Goal: Task Accomplishment & Management: Complete application form

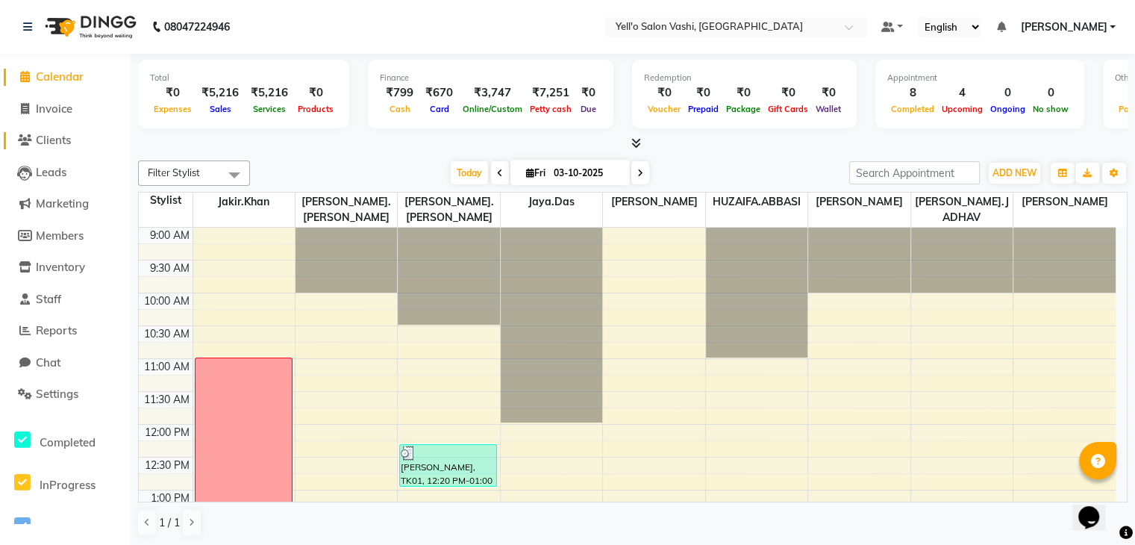
click at [60, 142] on span "Clients" at bounding box center [53, 140] width 35 height 14
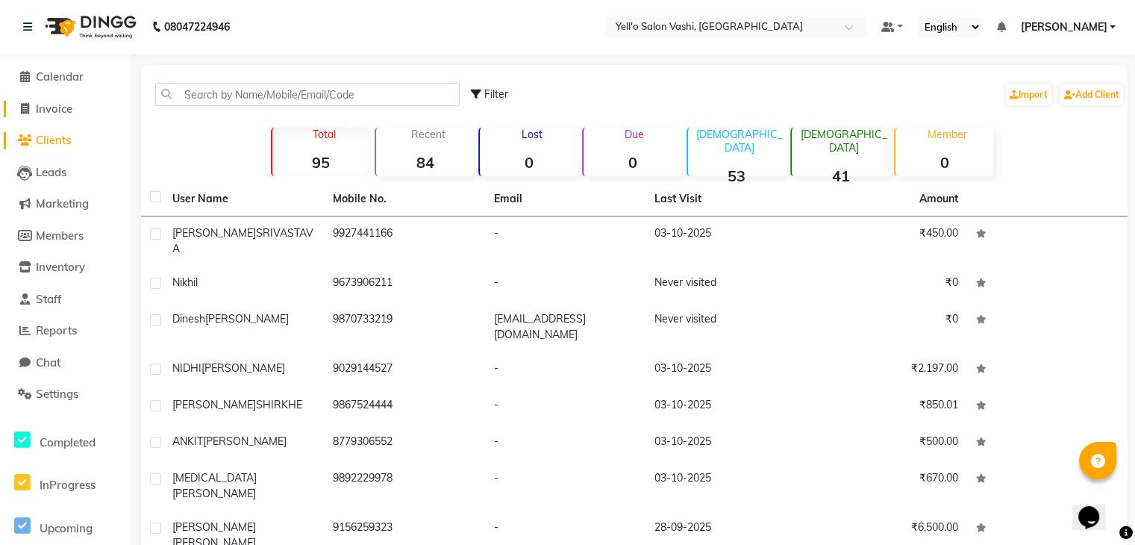
click at [51, 112] on span "Invoice" at bounding box center [54, 109] width 37 height 14
select select "service"
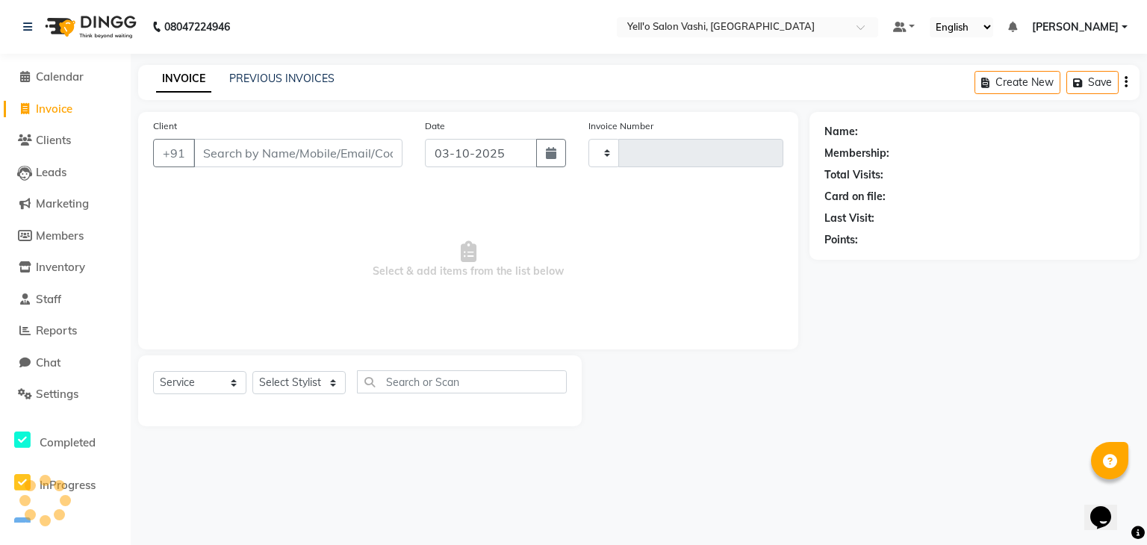
type input "0098"
select select "9011"
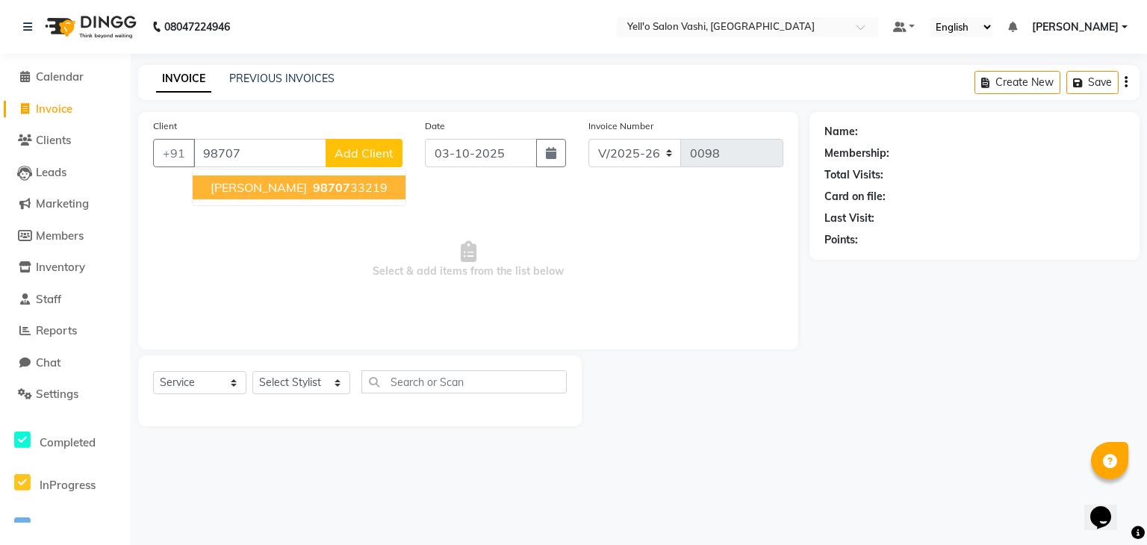
click at [326, 185] on span "98707" at bounding box center [331, 187] width 37 height 15
type input "9870733219"
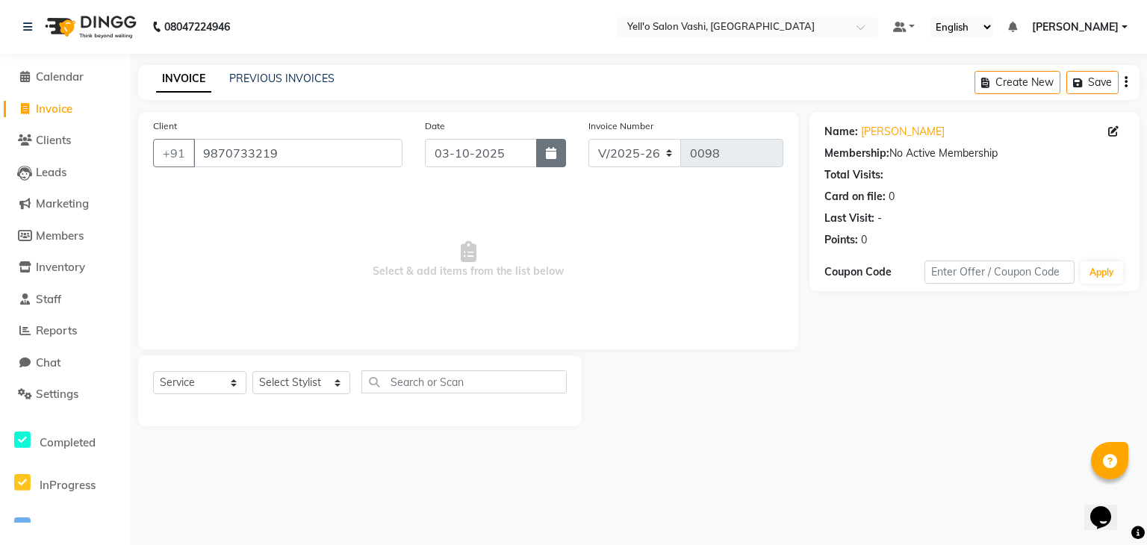
click at [556, 146] on button "button" at bounding box center [551, 153] width 30 height 28
select select "10"
select select "2025"
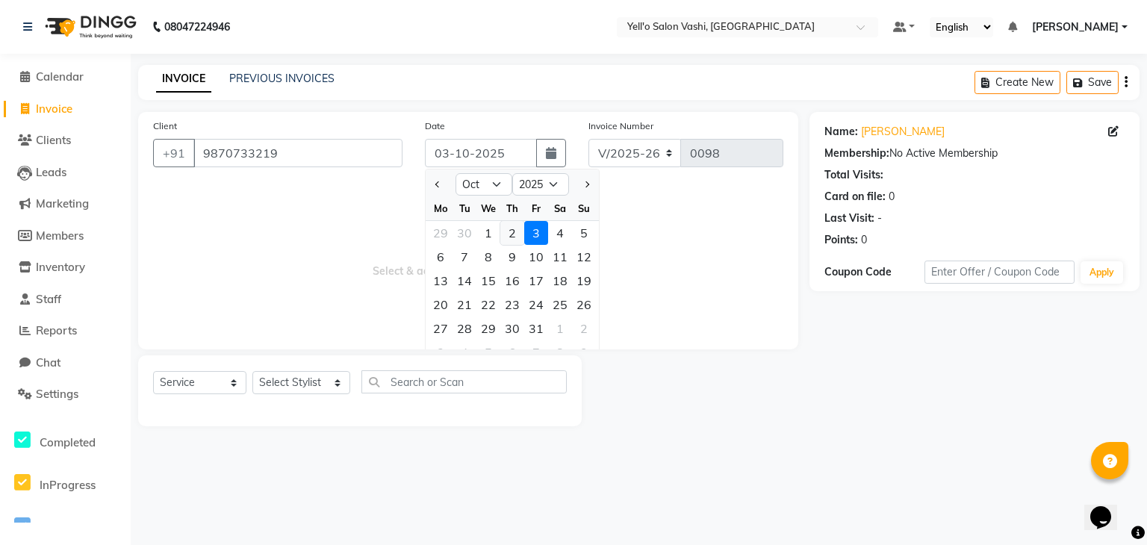
click at [507, 226] on div "2" at bounding box center [512, 233] width 24 height 24
type input "02-10-2025"
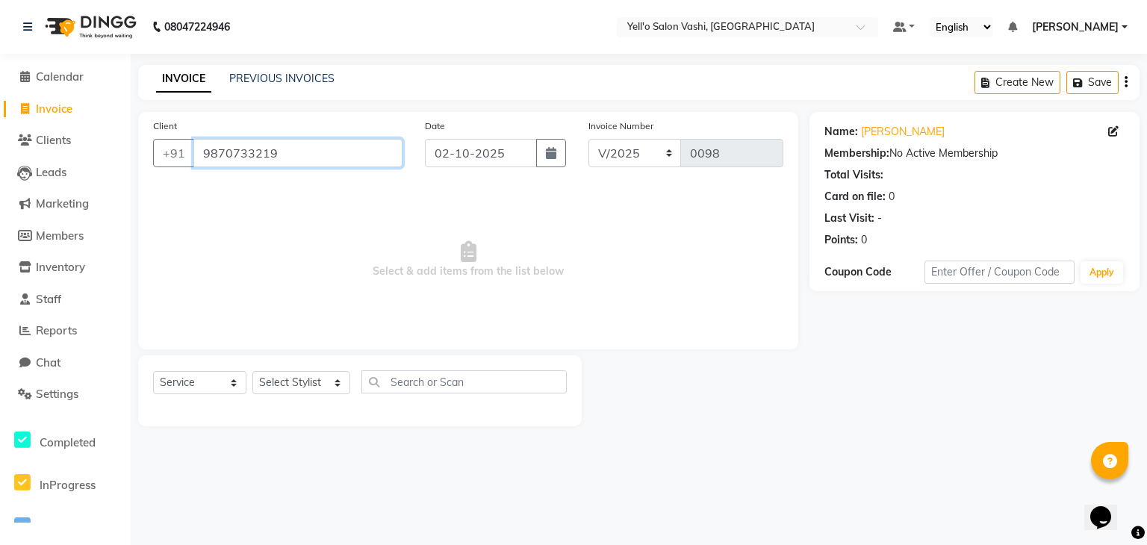
click at [317, 154] on input "9870733219" at bounding box center [297, 153] width 209 height 28
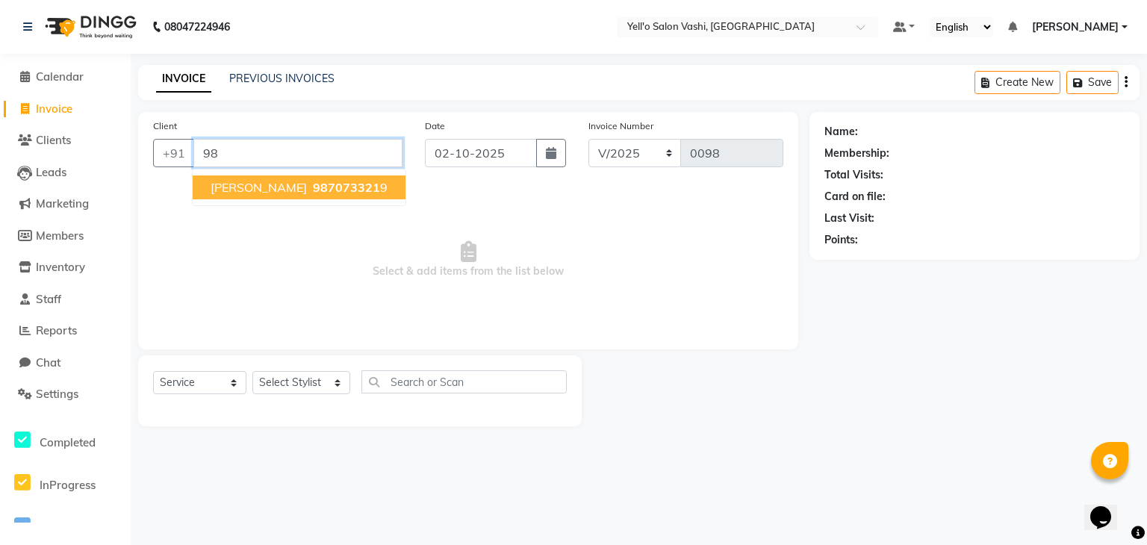
type input "9"
click at [299, 183] on ngb-highlight "9673906211" at bounding box center [281, 187] width 75 height 15
type input "9673906211"
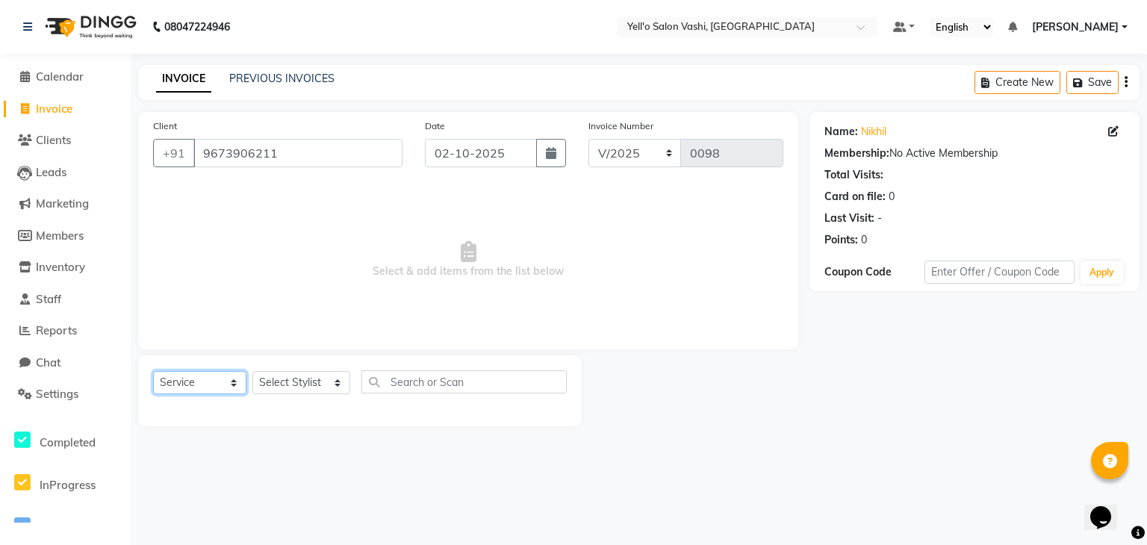
click at [218, 383] on select "Select Service Product Membership Package Voucher Prepaid Gift Card" at bounding box center [199, 382] width 93 height 23
click at [291, 384] on select "Select Stylist Dinesh Maurya HUZAIFA.ABBASI Jakir.khan Jaya.Das Kajal Pandya Ma…" at bounding box center [301, 382] width 98 height 23
select select "91611"
click at [252, 372] on select "Select Stylist Dinesh Maurya HUZAIFA.ABBASI Jakir.khan Jaya.Das Kajal Pandya Ma…" at bounding box center [301, 382] width 98 height 23
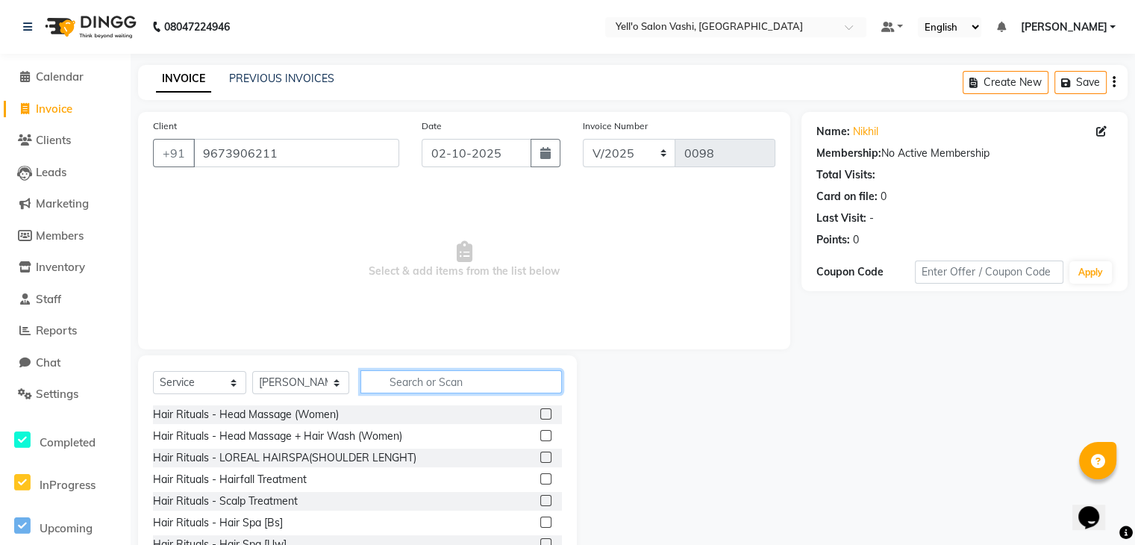
click at [408, 370] on input "text" at bounding box center [462, 381] width 202 height 23
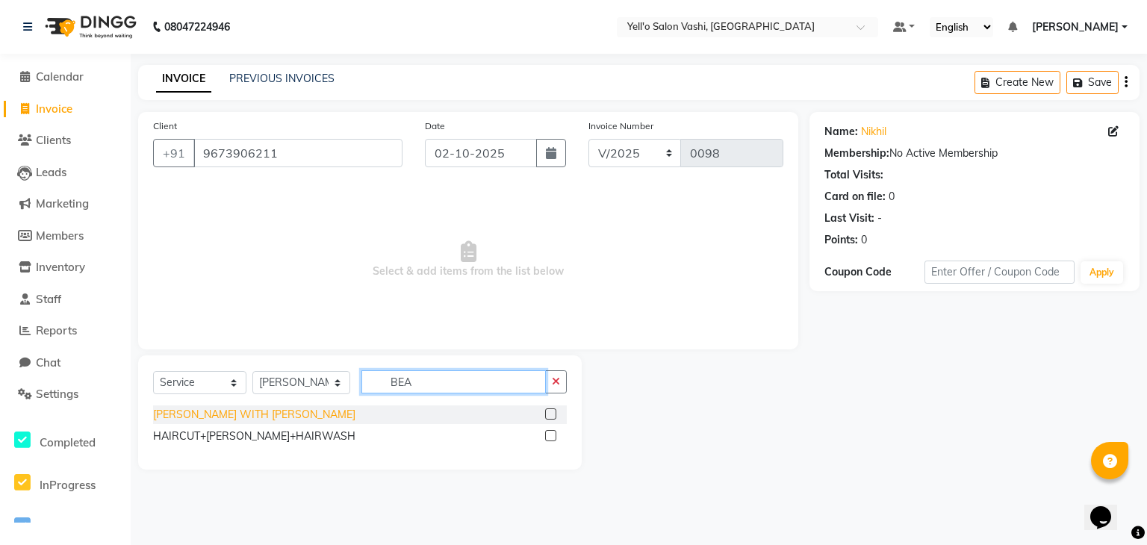
type input "BEA"
click at [206, 416] on div "BEARD WITH TRIMMER" at bounding box center [254, 415] width 202 height 16
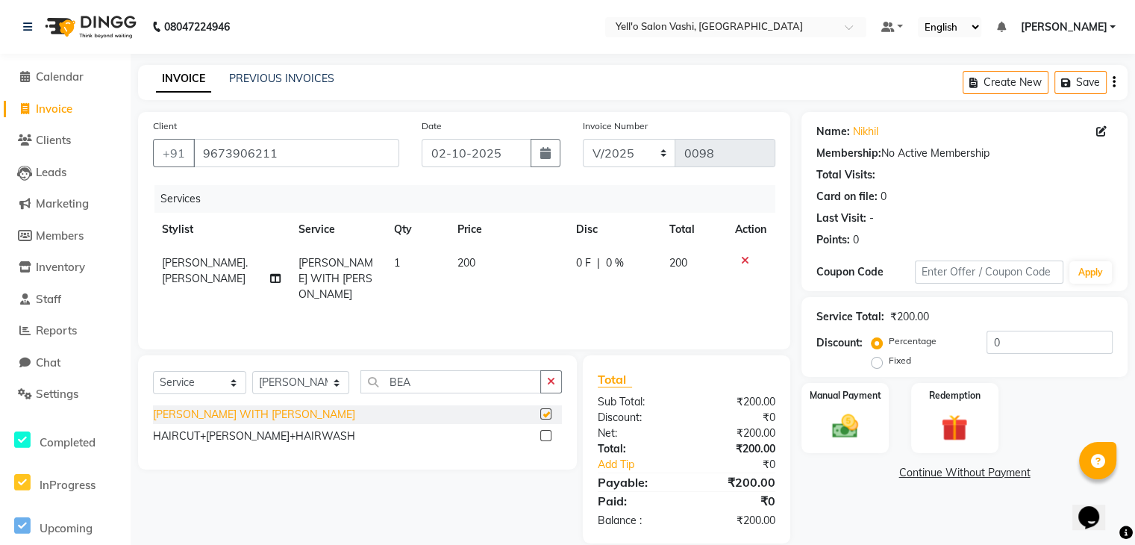
checkbox input "false"
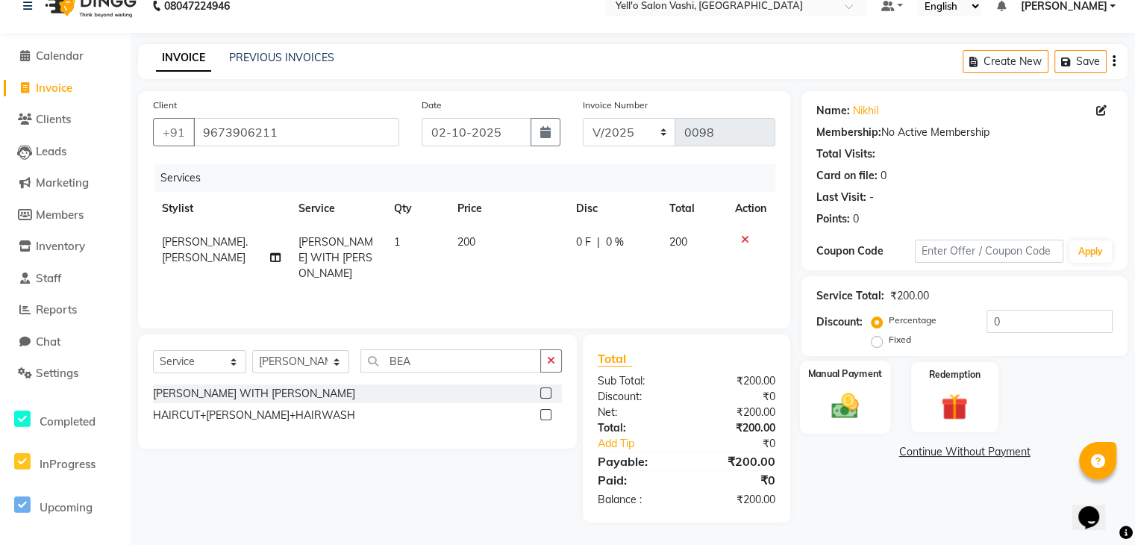
click at [827, 372] on label "Manual Payment" at bounding box center [845, 374] width 75 height 14
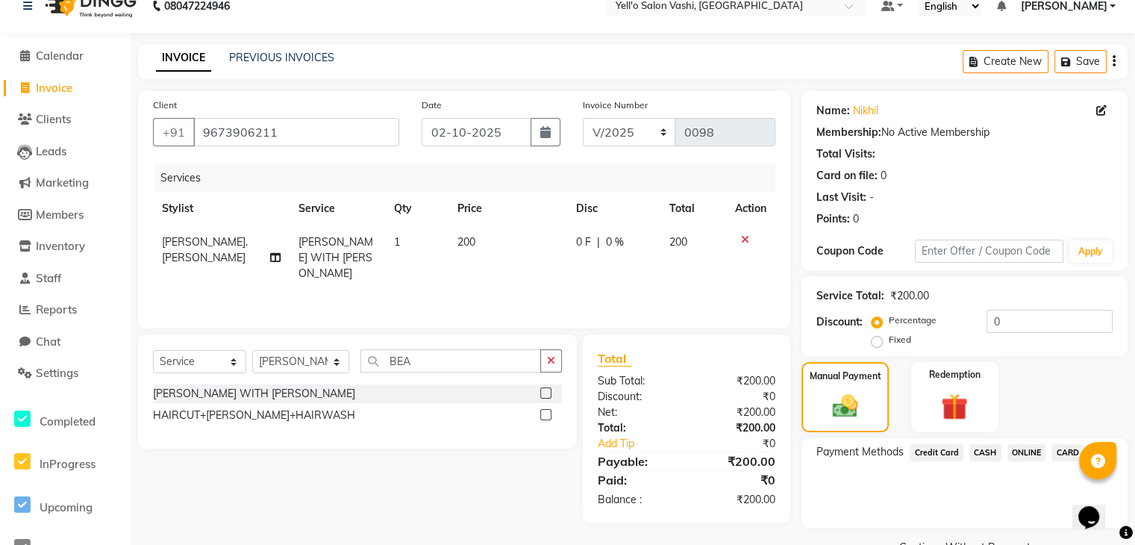
click at [982, 455] on span "CASH" at bounding box center [986, 452] width 32 height 17
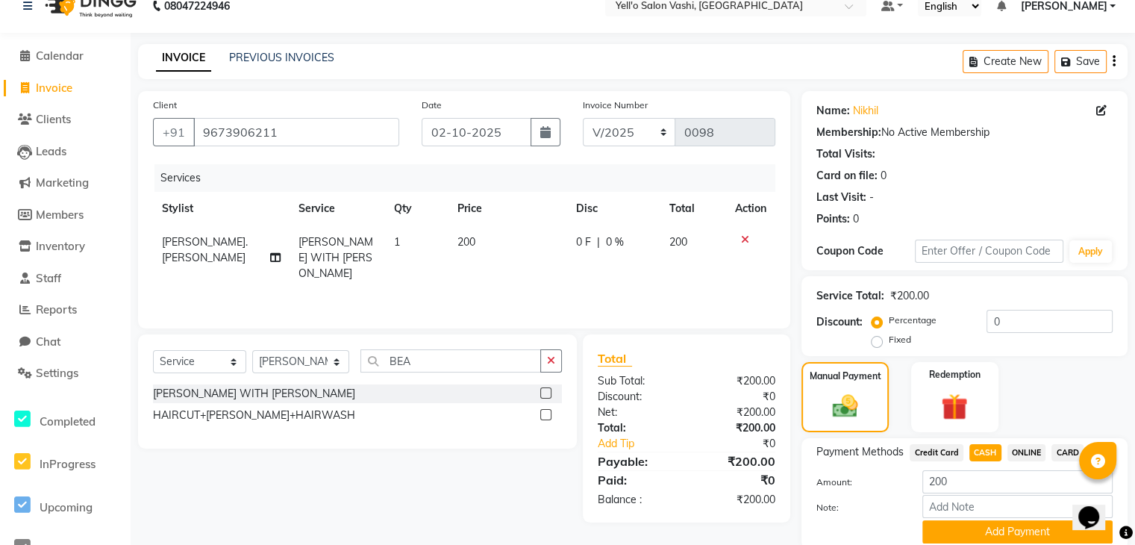
scroll to position [80, 0]
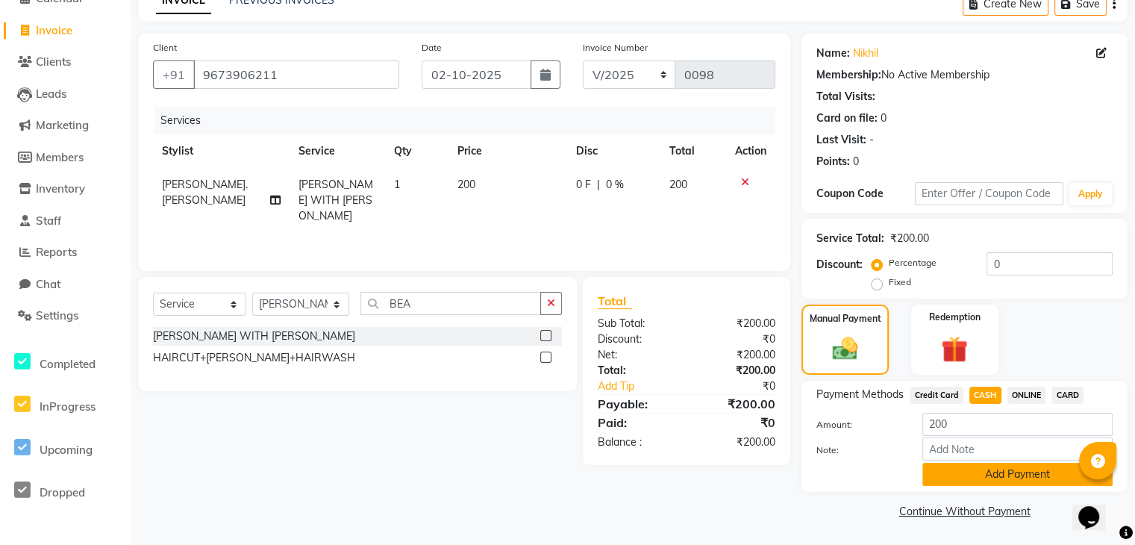
click at [988, 478] on button "Add Payment" at bounding box center [1018, 474] width 190 height 23
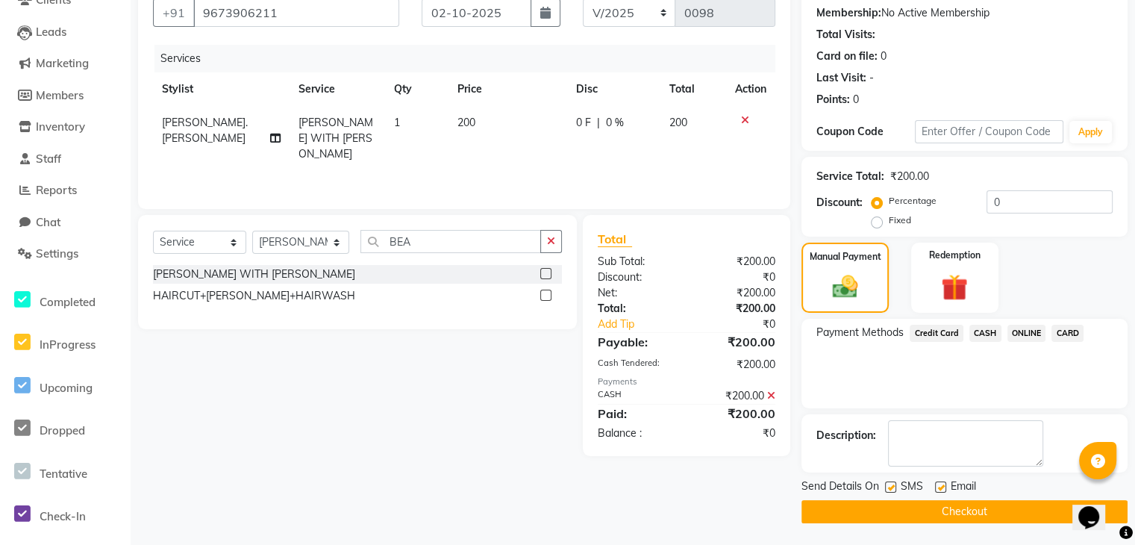
scroll to position [140, 0]
click at [964, 514] on button "Checkout" at bounding box center [965, 511] width 326 height 23
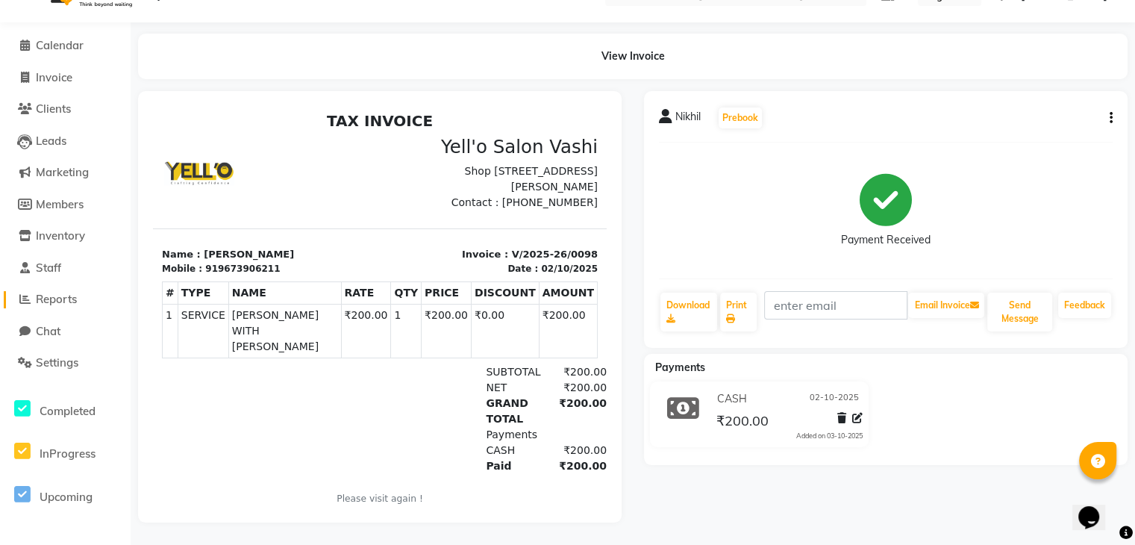
click at [49, 292] on span "Reports" at bounding box center [56, 299] width 41 height 14
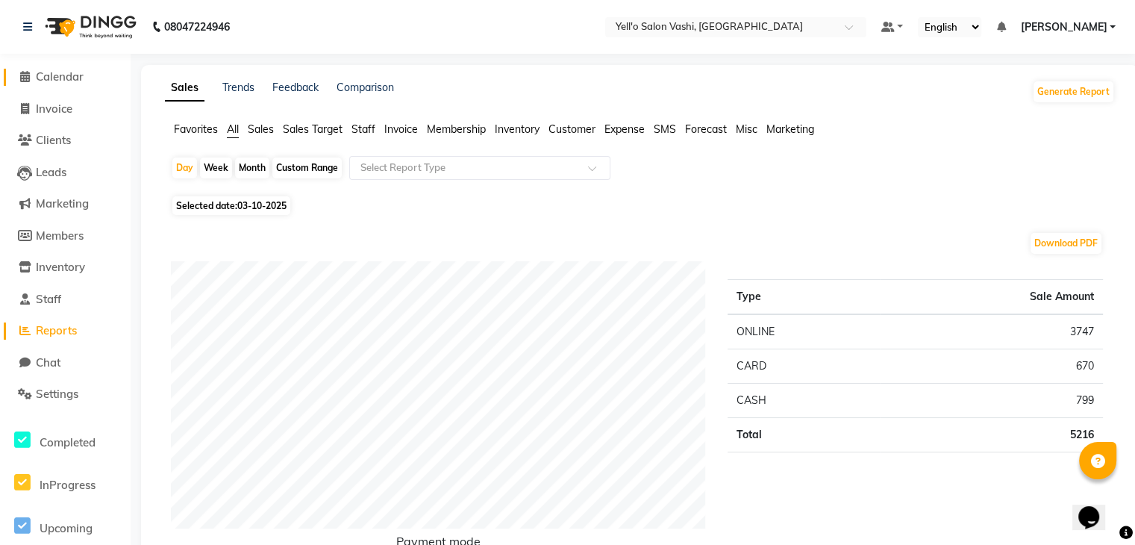
click at [54, 78] on span "Calendar" at bounding box center [60, 76] width 48 height 14
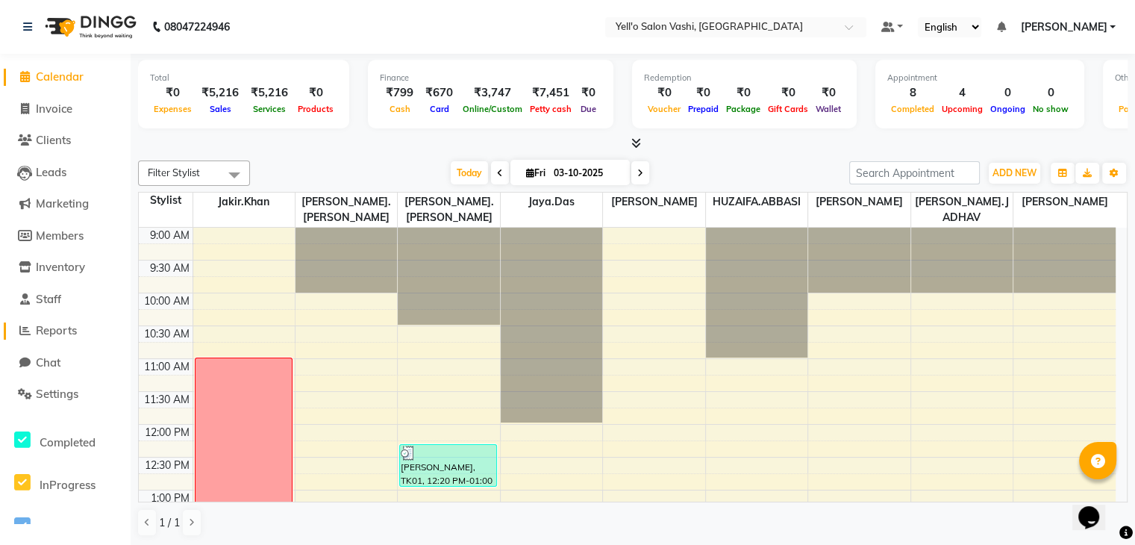
click at [63, 331] on span "Reports" at bounding box center [56, 330] width 41 height 14
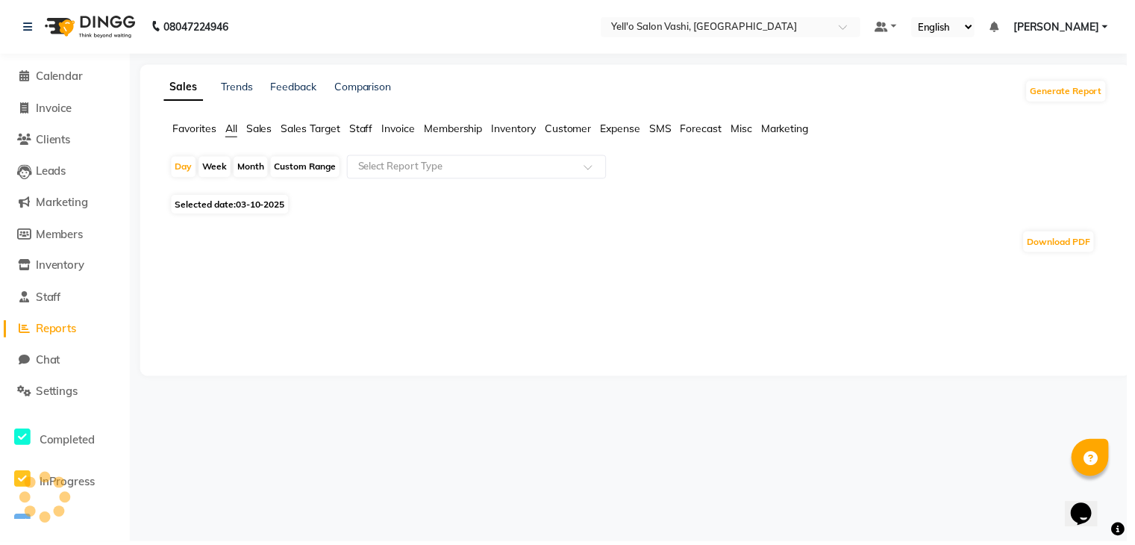
click at [255, 122] on span "Sales" at bounding box center [261, 128] width 26 height 13
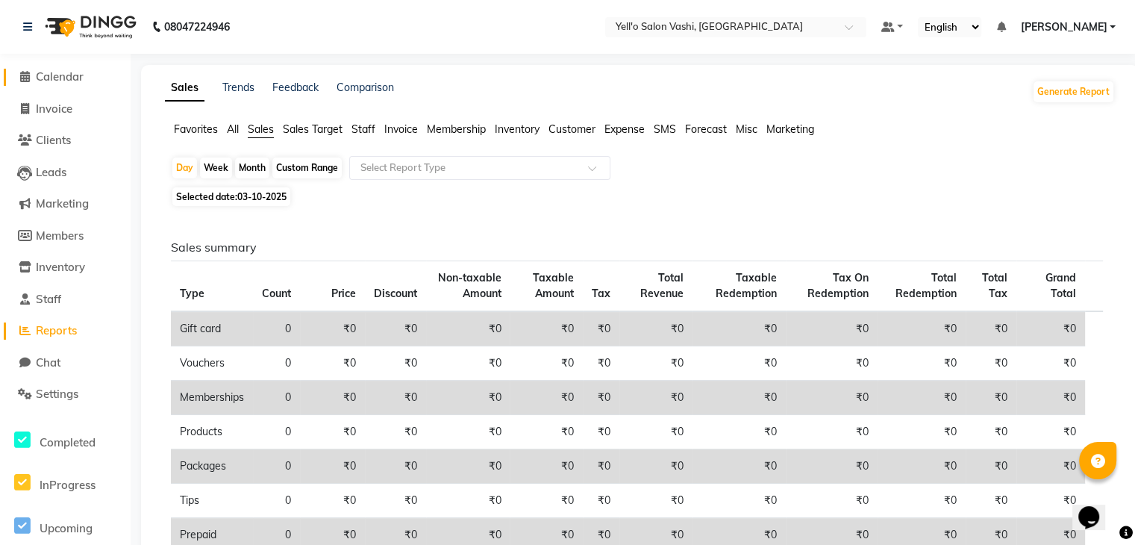
click at [69, 81] on span "Calendar" at bounding box center [60, 76] width 48 height 14
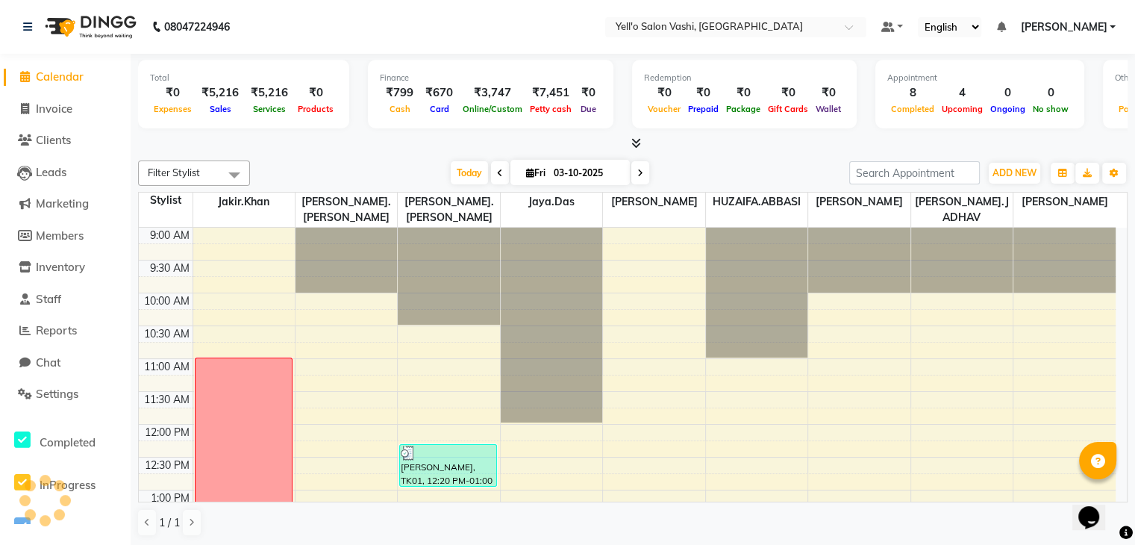
scroll to position [542, 0]
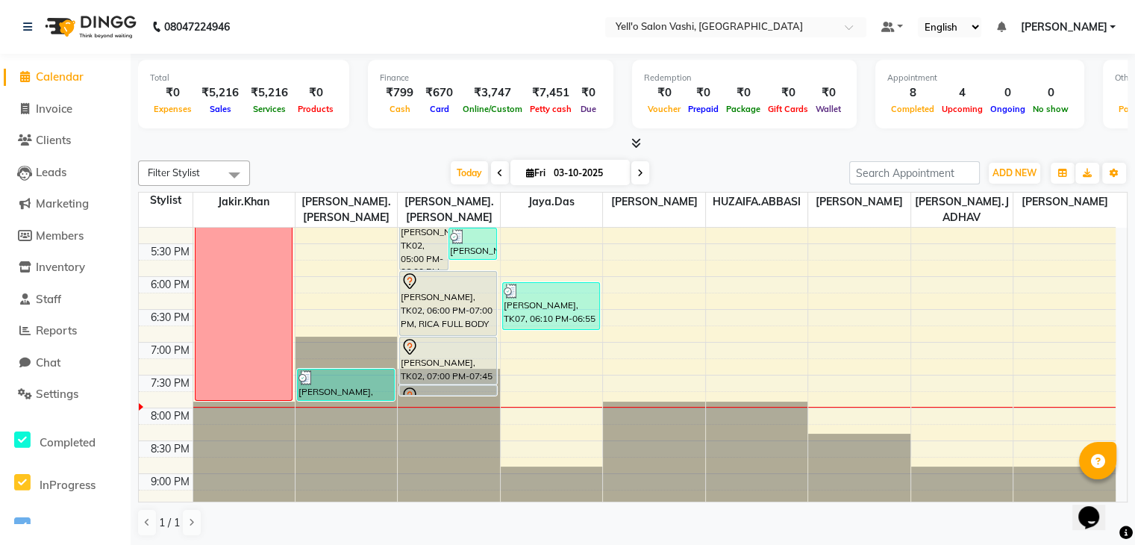
click at [202, 175] on span "Filter Stylist" at bounding box center [194, 172] width 112 height 25
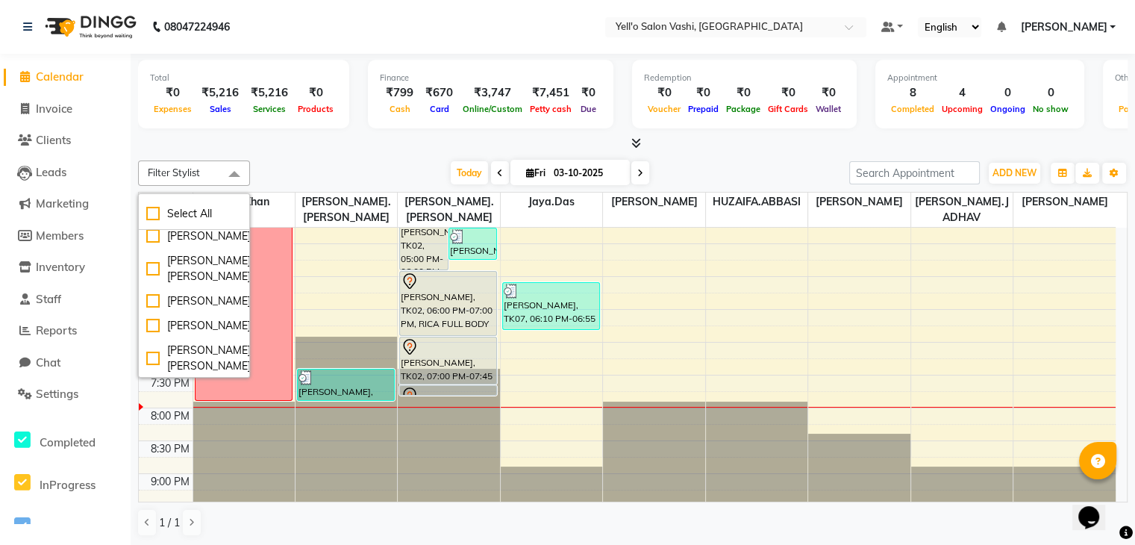
scroll to position [133, 0]
click at [572, 172] on input "03-10-2025" at bounding box center [586, 173] width 75 height 22
select select "10"
select select "2025"
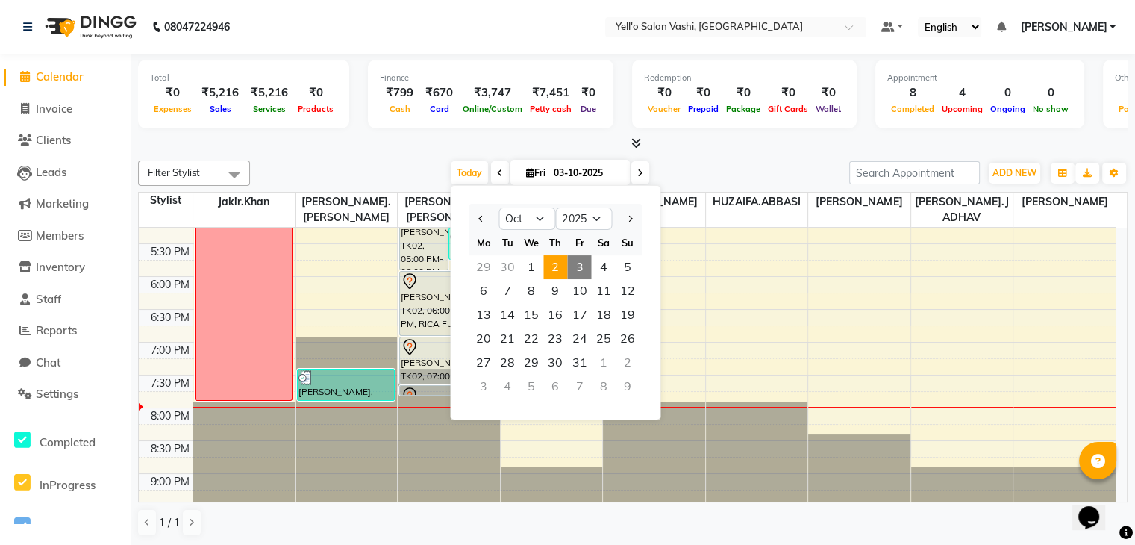
click at [552, 264] on span "2" at bounding box center [555, 267] width 24 height 24
type input "02-10-2025"
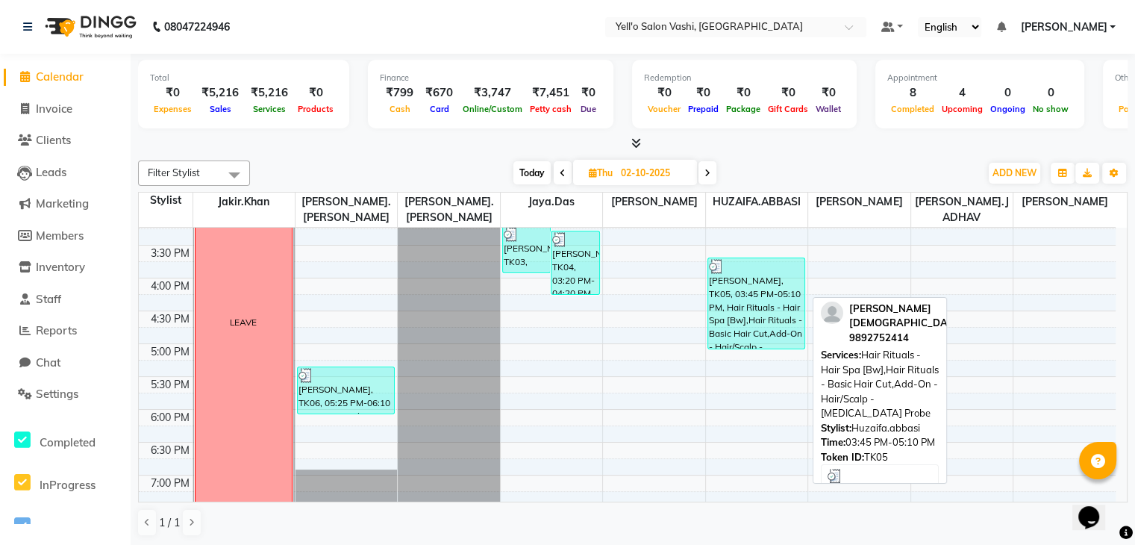
scroll to position [409, 0]
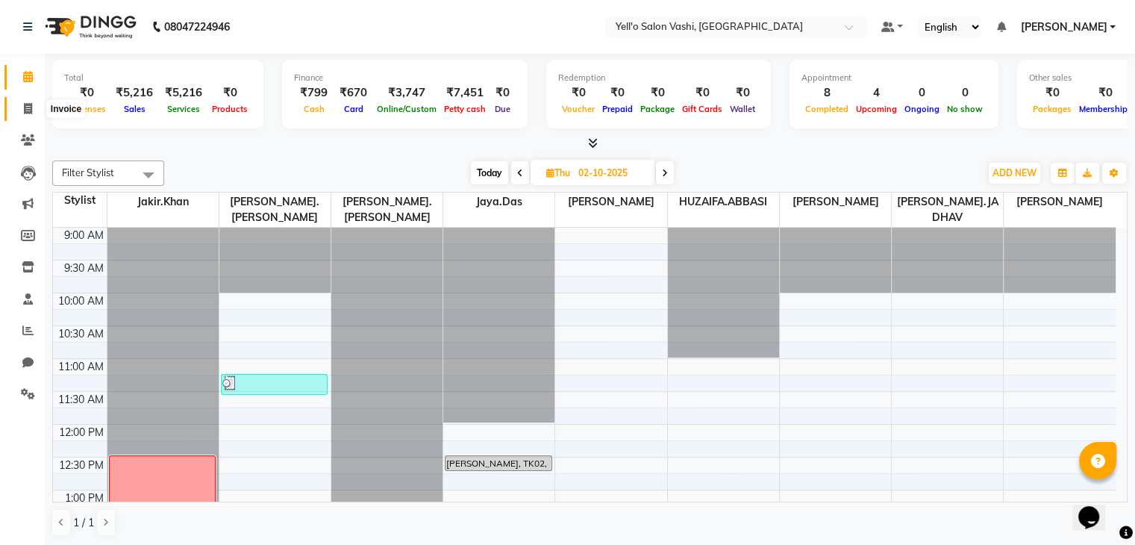
click at [25, 110] on icon at bounding box center [28, 108] width 8 height 11
select select "9011"
select select "service"
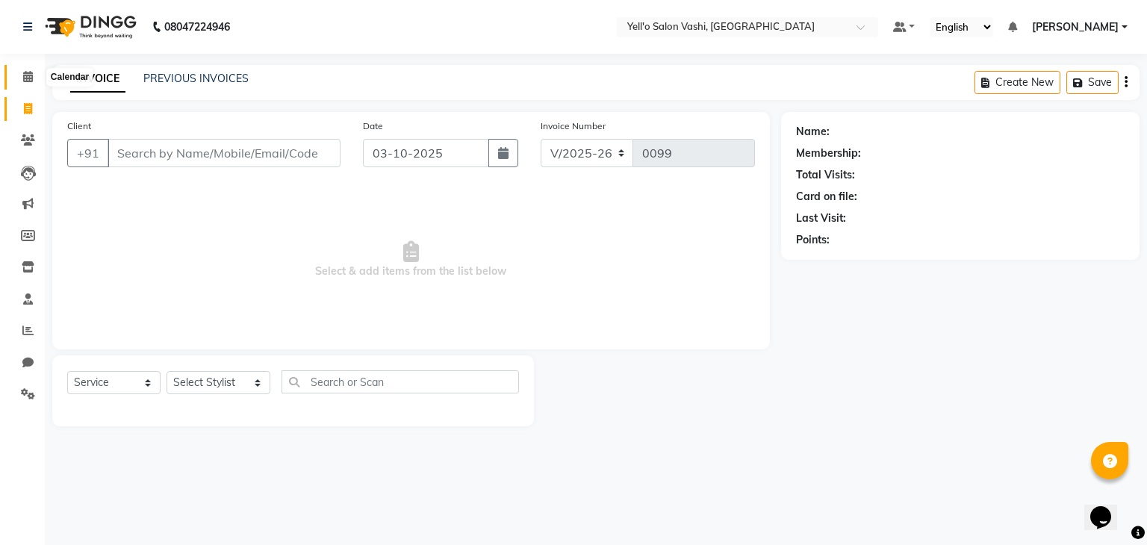
click at [24, 77] on icon at bounding box center [28, 76] width 10 height 11
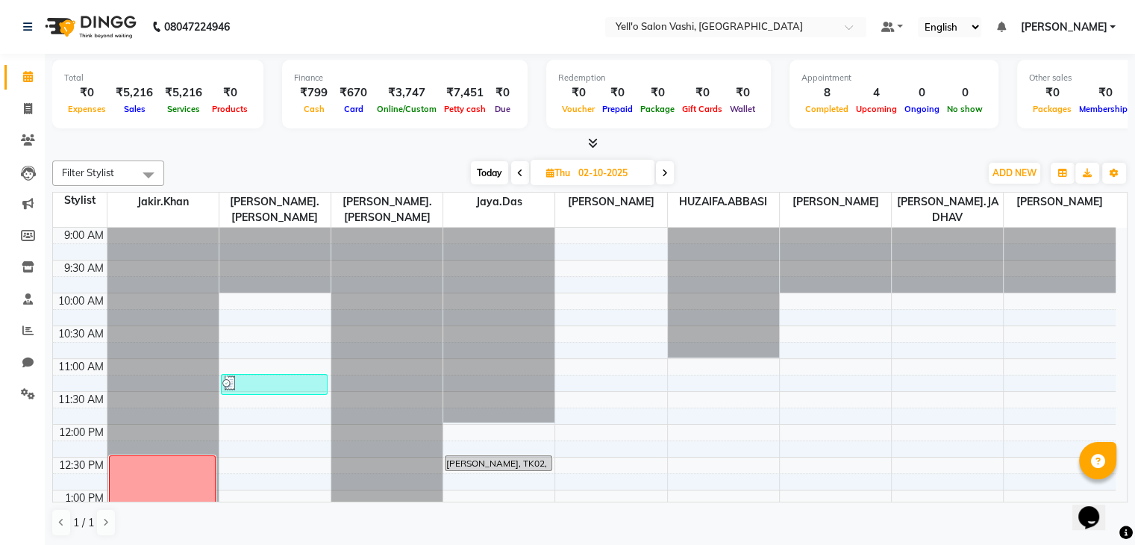
click at [34, 66] on link "Calendar" at bounding box center [22, 77] width 36 height 25
click at [24, 106] on icon at bounding box center [28, 108] width 8 height 11
select select "service"
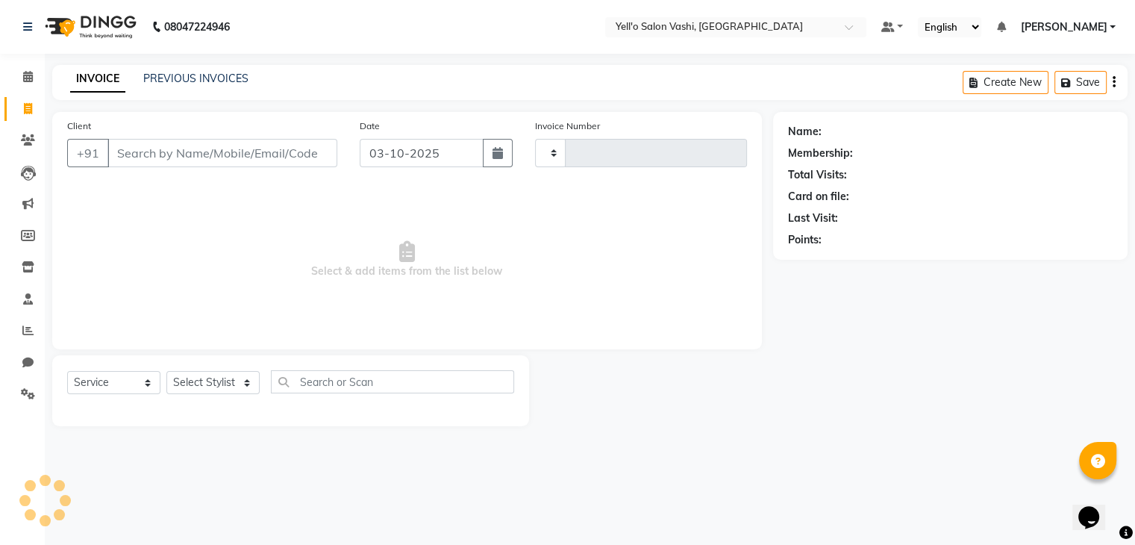
type input "0099"
select select "9011"
click at [25, 72] on icon at bounding box center [28, 76] width 10 height 11
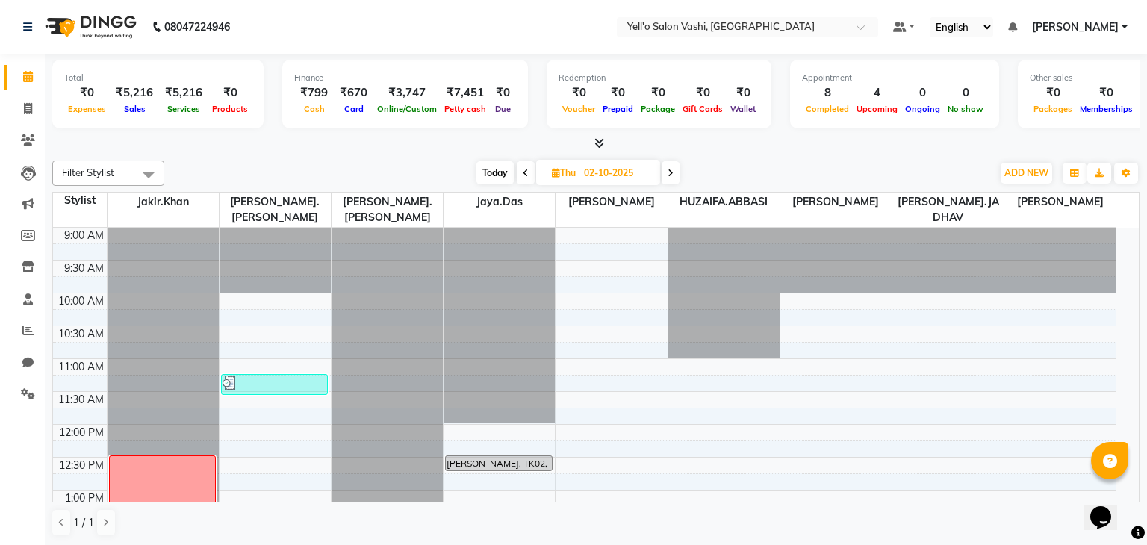
select select "9011"
select select "service"
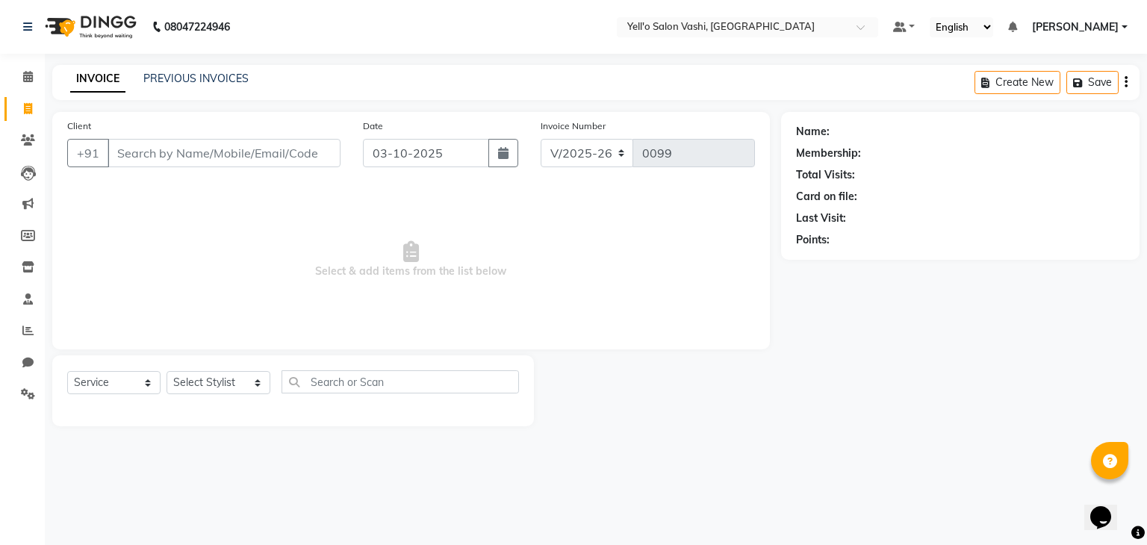
click at [125, 153] on input "Client" at bounding box center [223, 153] width 233 height 28
type input "9867218693"
click at [311, 147] on span "Add Client" at bounding box center [301, 153] width 59 height 15
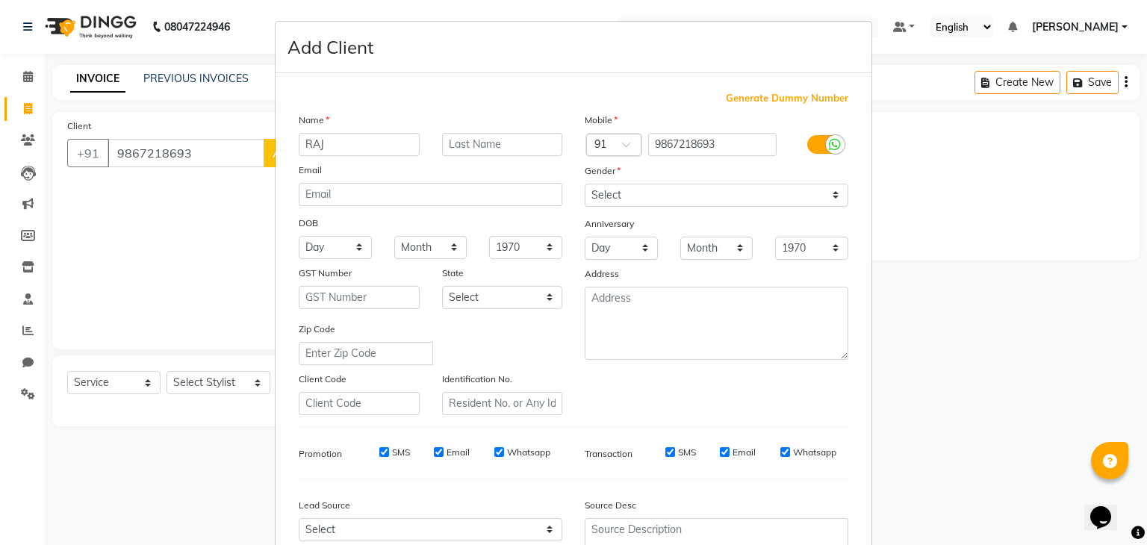
type input "RAJ"
click at [449, 141] on input "text" at bounding box center [502, 144] width 121 height 23
type input "JADHAV"
click at [352, 248] on select "Day 01 02 03 04 05 06 07 08 09 10 11 12 13 14 15 16 17 18 19 20 21 22 23 24 25 …" at bounding box center [335, 247] width 73 height 23
click at [358, 246] on select "Day 01 02 03 04 05 06 07 08 09 10 11 12 13 14 15 16 17 18 19 20 21 22 23 24 25 …" at bounding box center [335, 247] width 73 height 23
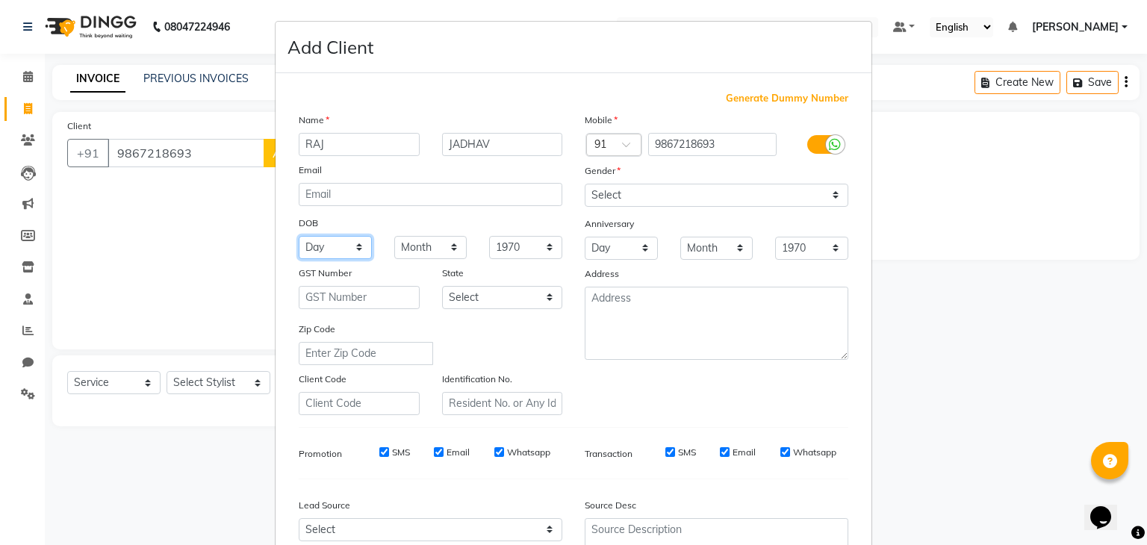
click at [314, 247] on select "Day 01 02 03 04 05 06 07 08 09 10 11 12 13 14 15 16 17 18 19 20 21 22 23 24 25 …" at bounding box center [335, 247] width 73 height 23
select select "20"
click at [299, 237] on select "Day 01 02 03 04 05 06 07 08 09 10 11 12 13 14 15 16 17 18 19 20 21 22 23 24 25 …" at bounding box center [335, 247] width 73 height 23
click at [411, 243] on select "Month January February March April May June July August September October Novem…" at bounding box center [430, 247] width 73 height 23
select select "09"
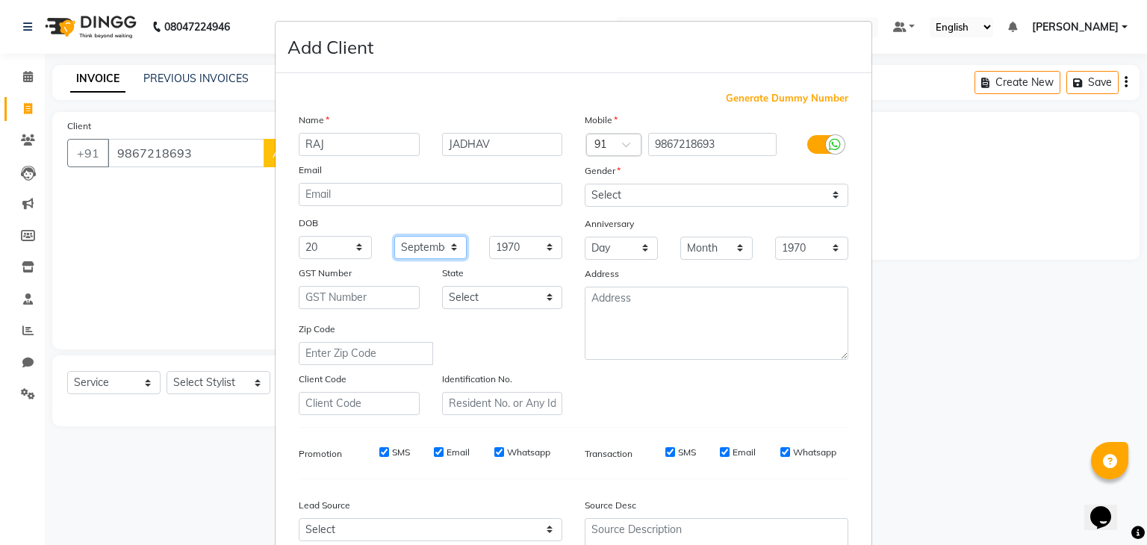
click at [394, 237] on select "Month January February March April May June July August September October Novem…" at bounding box center [430, 247] width 73 height 23
click at [514, 246] on select "1940 1941 1942 1943 1944 1945 1946 1947 1948 1949 1950 1951 1952 1953 1954 1955…" at bounding box center [525, 247] width 73 height 23
select select "1980"
click at [489, 237] on select "1940 1941 1942 1943 1944 1945 1946 1947 1948 1949 1950 1951 1952 1953 1954 1955…" at bounding box center [525, 247] width 73 height 23
click at [546, 246] on select "1940 1941 1942 1943 1944 1945 1946 1947 1948 1949 1950 1951 1952 1953 1954 1955…" at bounding box center [525, 247] width 73 height 23
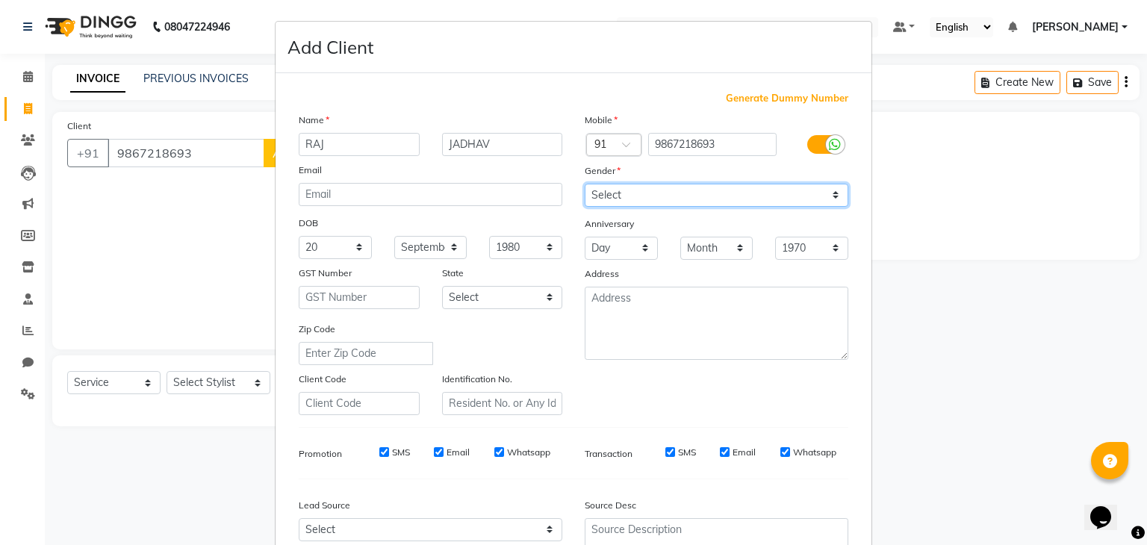
click at [683, 196] on select "Select Male Female Other Prefer Not To Say" at bounding box center [716, 195] width 264 height 23
select select "male"
click at [584, 184] on select "Select Male Female Other Prefer Not To Say" at bounding box center [716, 195] width 264 height 23
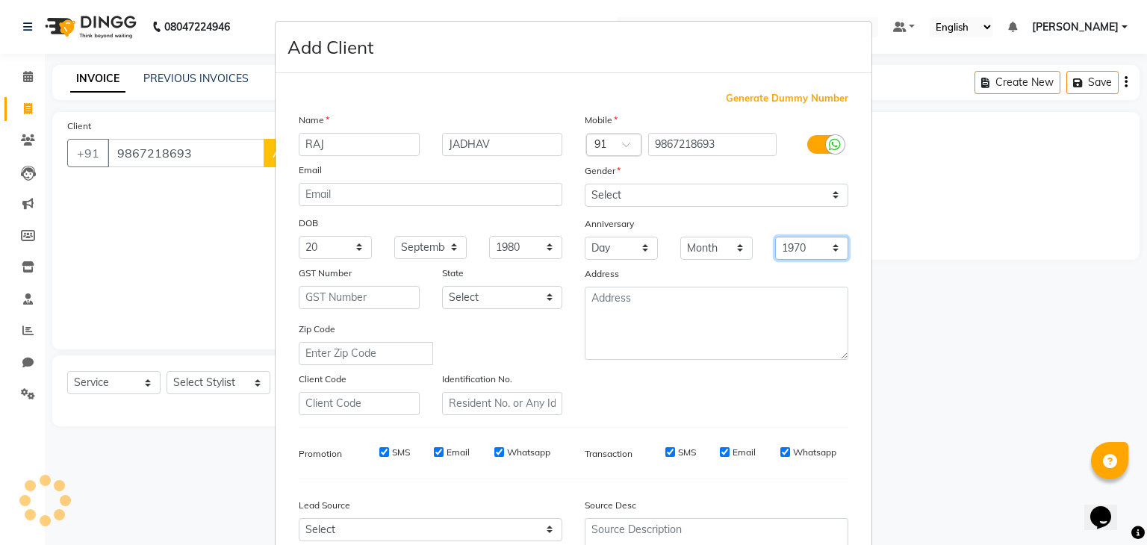
click at [806, 246] on select "1970 1971 1972 1973 1974 1975 1976 1977 1978 1979 1980 1981 1982 1983 1984 1985…" at bounding box center [811, 248] width 73 height 23
select select "1980"
click at [775, 238] on select "1970 1971 1972 1973 1974 1975 1976 1977 1978 1979 1980 1981 1982 1983 1984 1985…" at bounding box center [811, 248] width 73 height 23
click at [624, 246] on select "Day 01 02 03 04 05 06 07 08 09 10 11 12 13 14 15 16 17 18 19 20 21 22 23 24 25 …" at bounding box center [620, 248] width 73 height 23
select select "19"
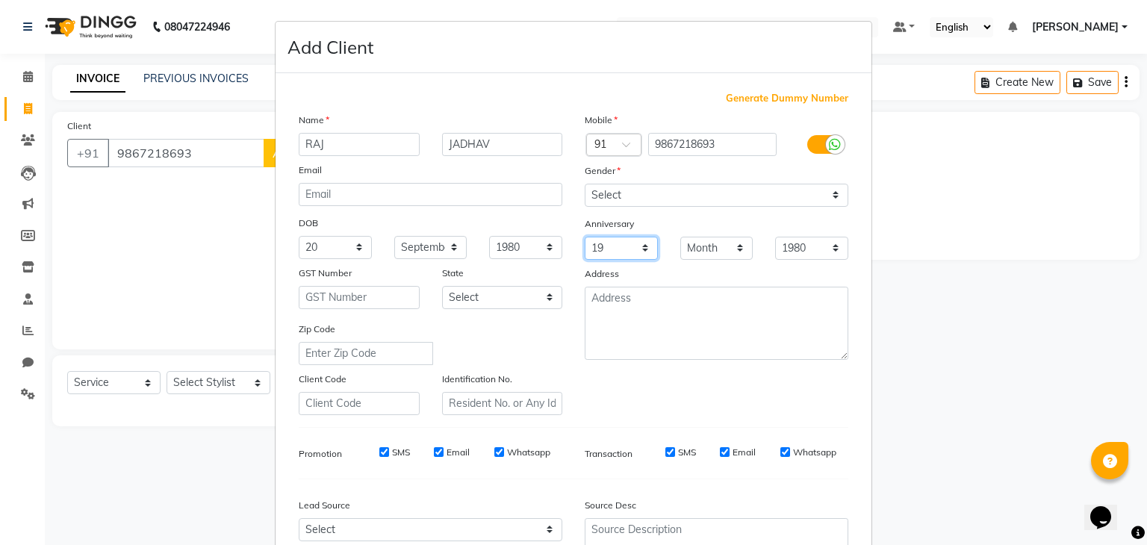
click at [584, 238] on select "Day 01 02 03 04 05 06 07 08 09 10 11 12 13 14 15 16 17 18 19 20 21 22 23 24 25 …" at bounding box center [620, 248] width 73 height 23
click at [705, 246] on select "Month January February March April May June July August September October Novem…" at bounding box center [716, 248] width 73 height 23
select select "11"
click at [680, 238] on select "Month January February March April May June July August September October Novem…" at bounding box center [716, 248] width 73 height 23
click at [806, 247] on select "1970 1971 1972 1973 1974 1975 1976 1977 1978 1979 1980 1981 1982 1983 1984 1985…" at bounding box center [811, 248] width 73 height 23
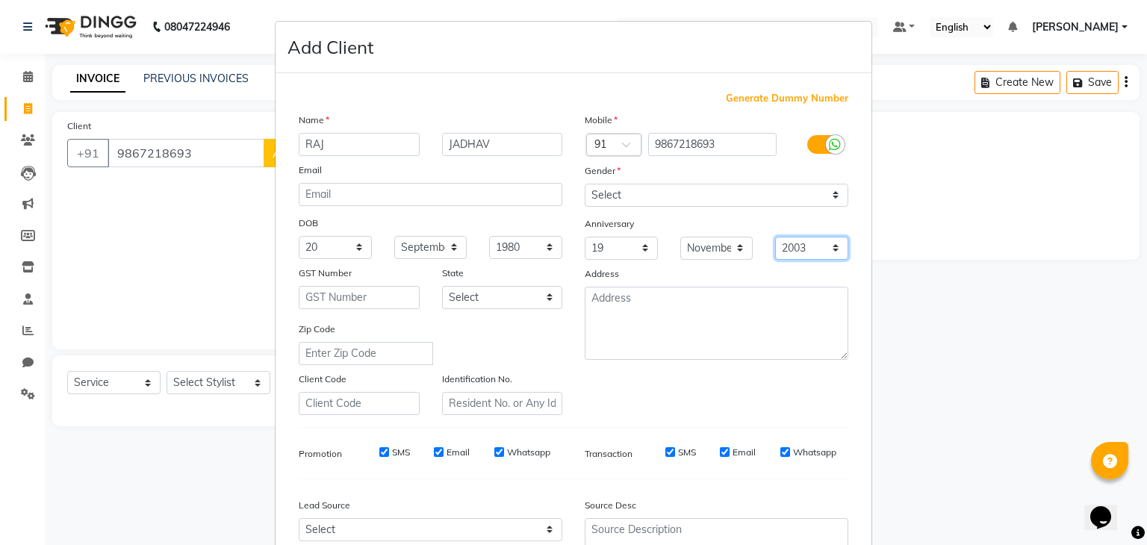
click at [775, 238] on select "1970 1971 1972 1973 1974 1975 1976 1977 1978 1979 1980 1981 1982 1983 1984 1985…" at bounding box center [811, 248] width 73 height 23
select select "2023"
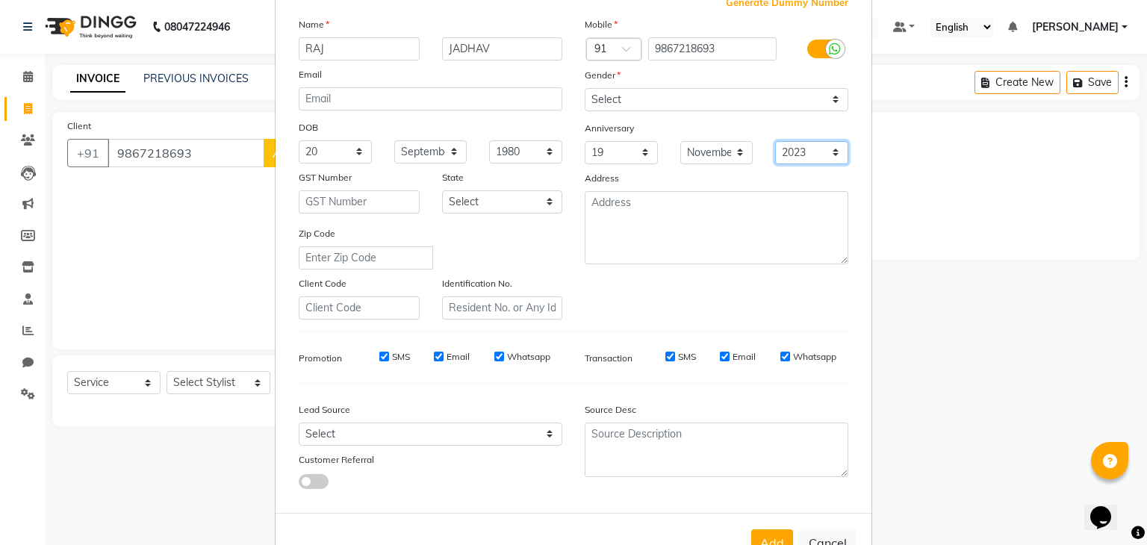
scroll to position [152, 0]
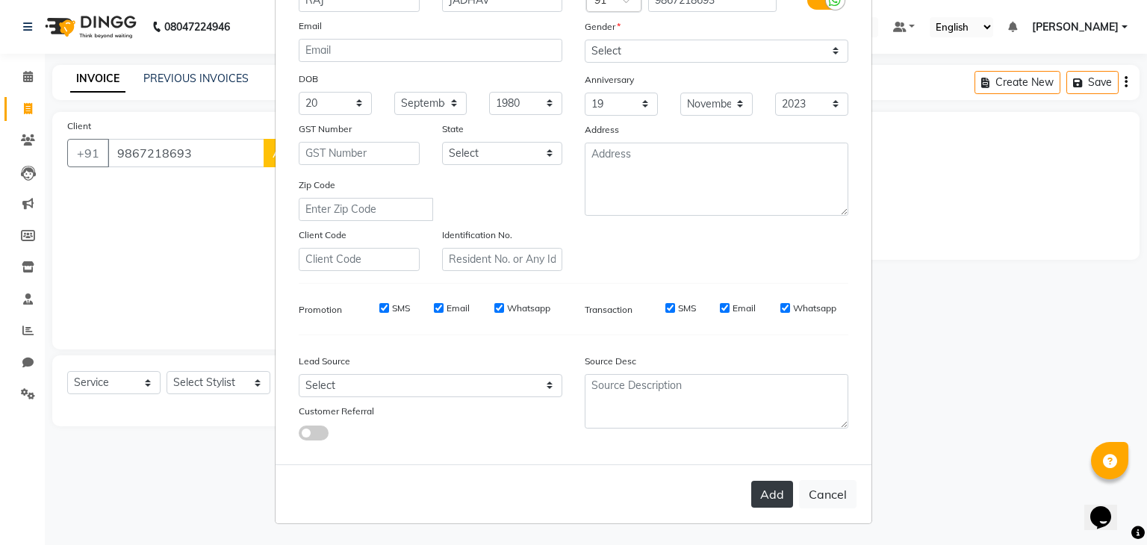
click at [765, 490] on button "Add" at bounding box center [772, 494] width 42 height 27
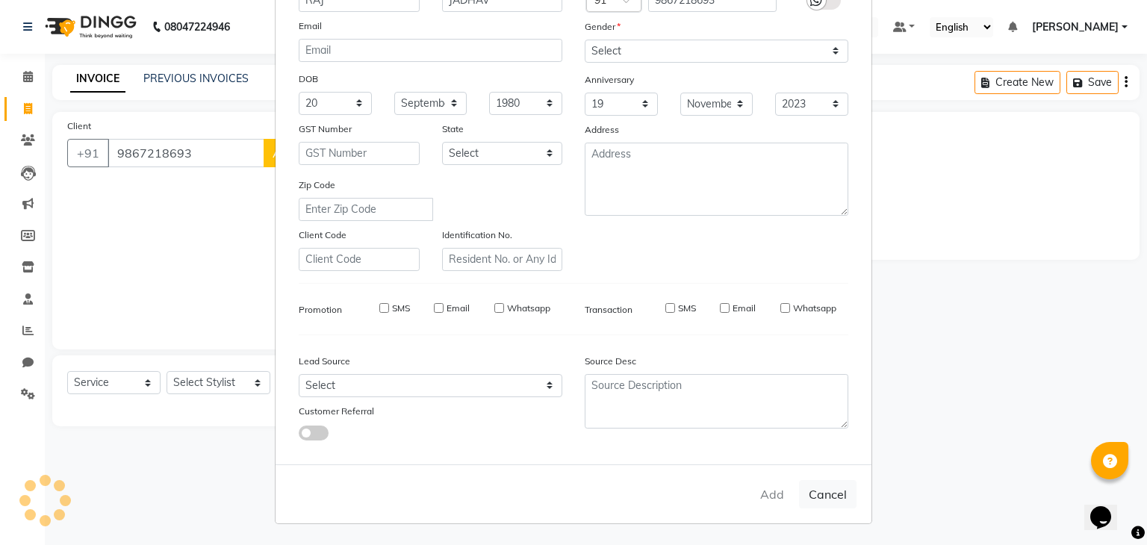
select select
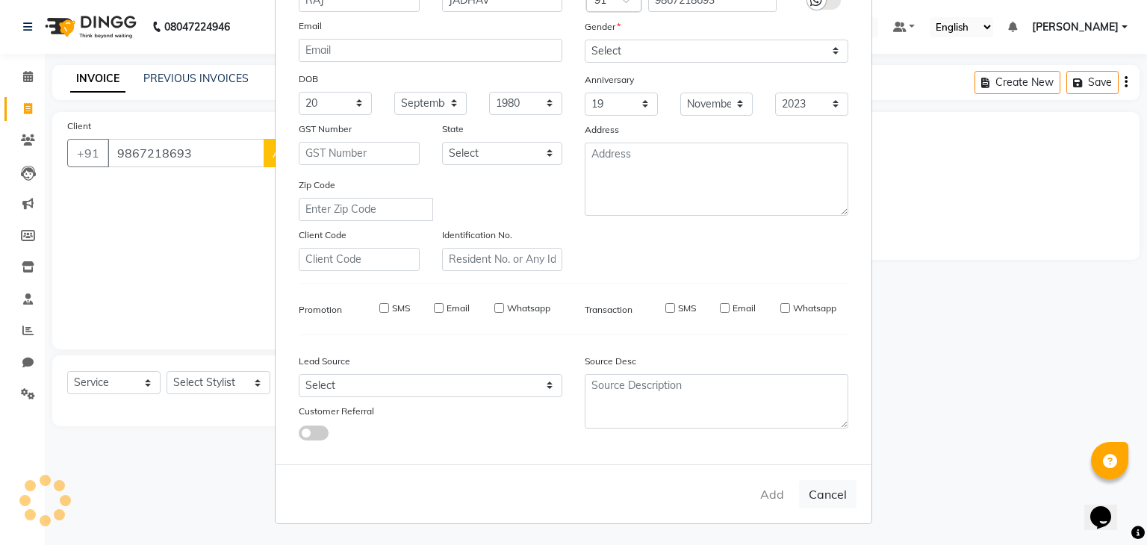
select select
checkbox input "false"
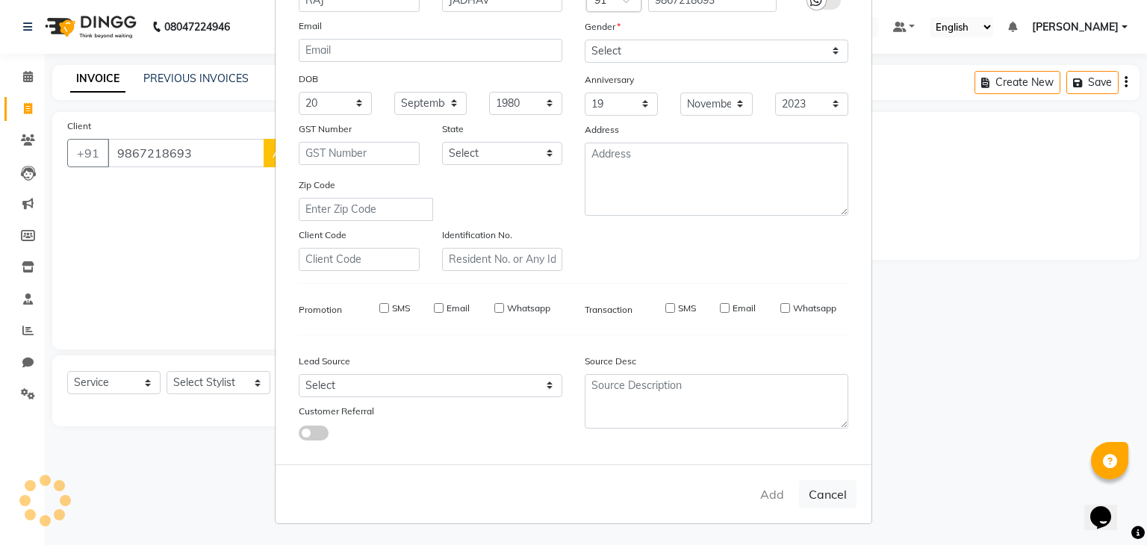
checkbox input "false"
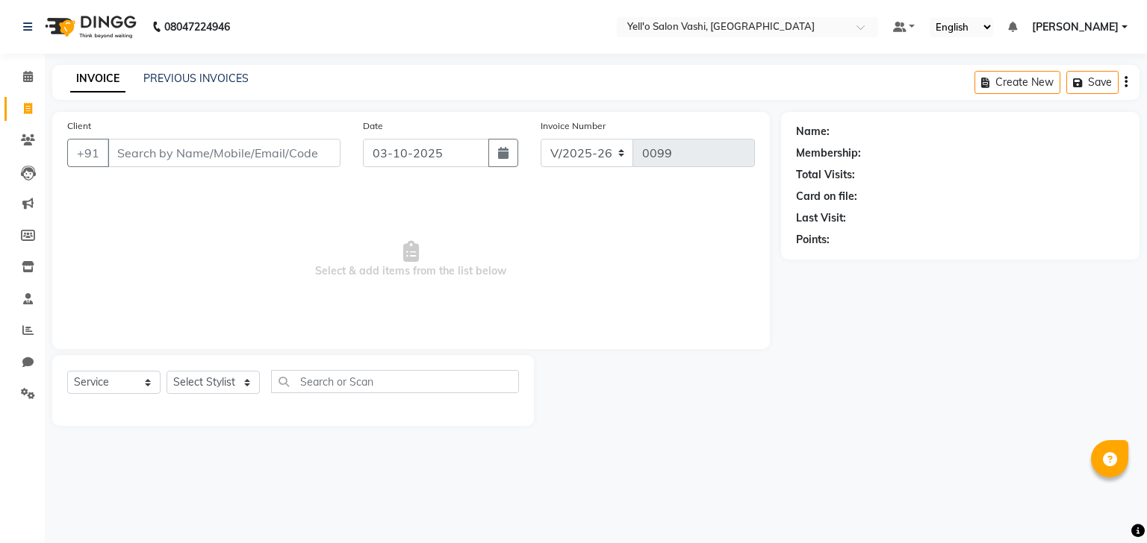
select select "9011"
select select "service"
click at [27, 72] on icon at bounding box center [28, 76] width 10 height 11
